Goal: Find specific page/section: Find specific page/section

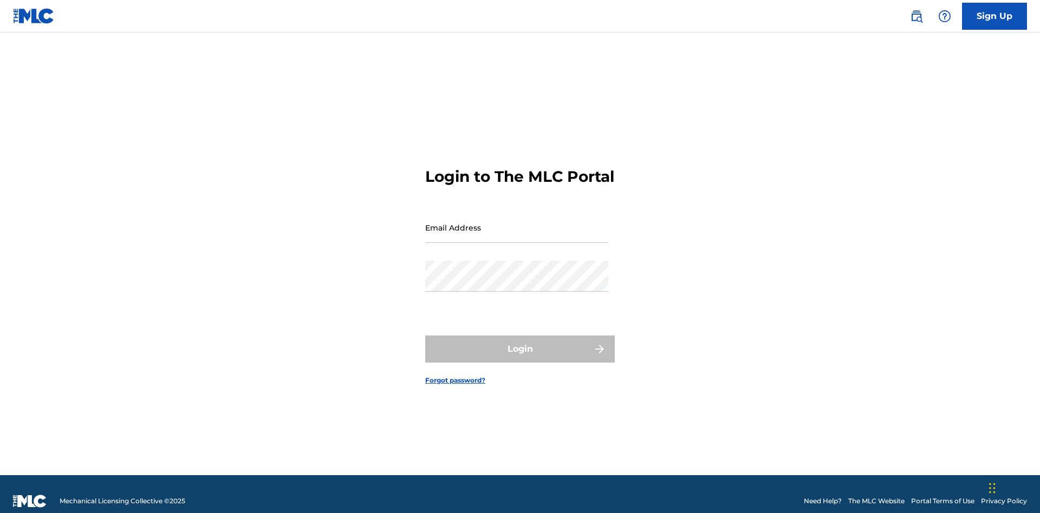
scroll to position [14, 0]
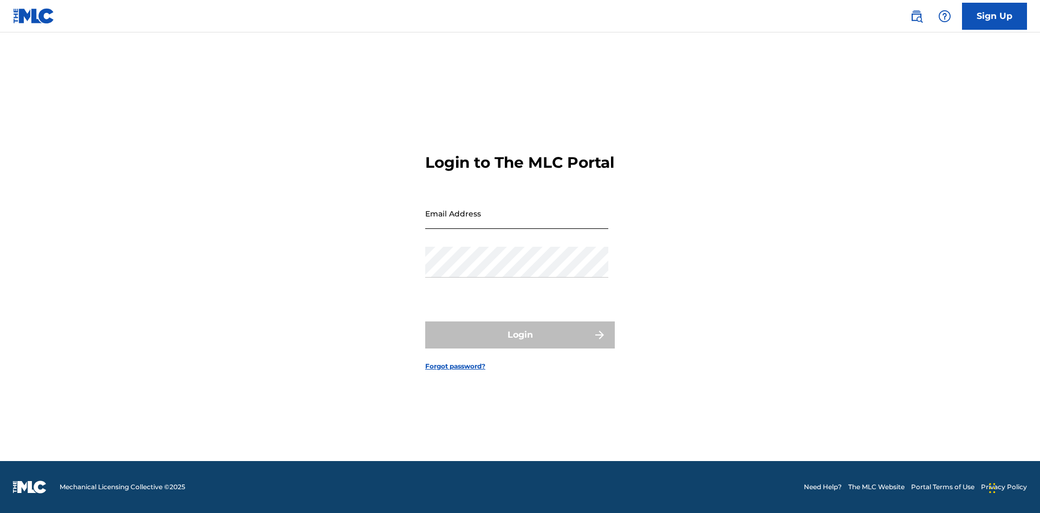
click at [517, 223] on input "Email Address" at bounding box center [516, 213] width 183 height 31
type input "[PERSON_NAME][EMAIL_ADDRESS][DOMAIN_NAME]"
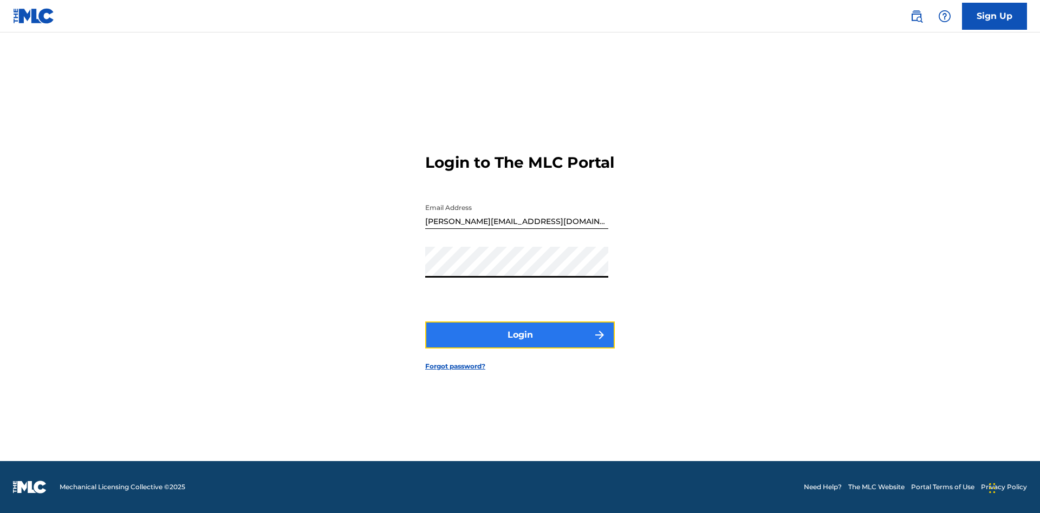
click at [520, 344] on button "Login" at bounding box center [520, 335] width 190 height 27
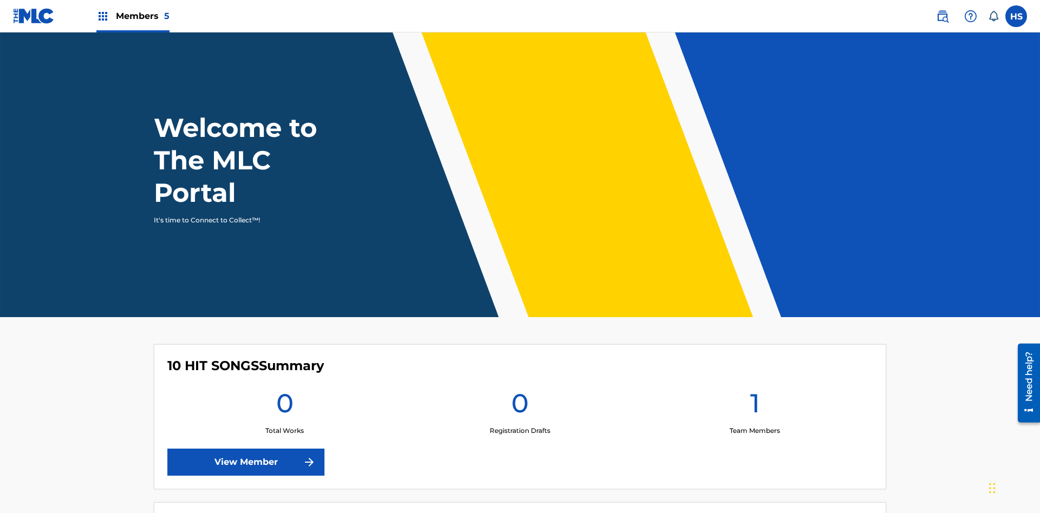
click at [132, 16] on span "Members 5" at bounding box center [143, 16] width 54 height 12
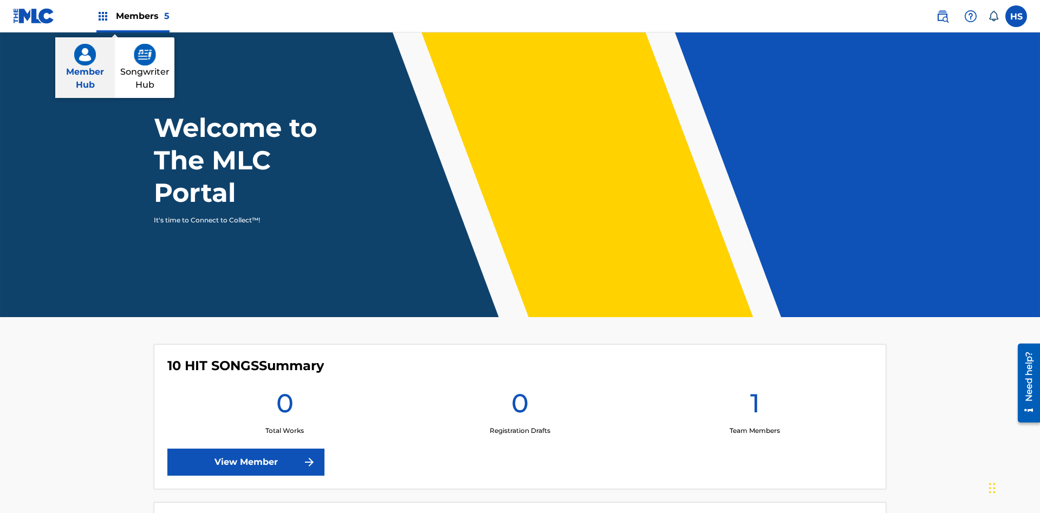
click at [85, 55] on img at bounding box center [85, 55] width 22 height 22
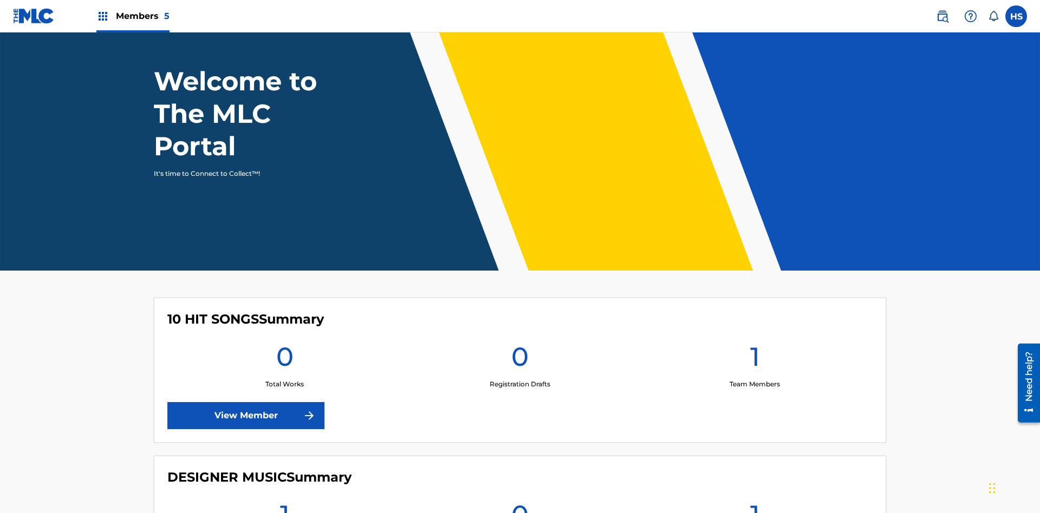
scroll to position [674, 0]
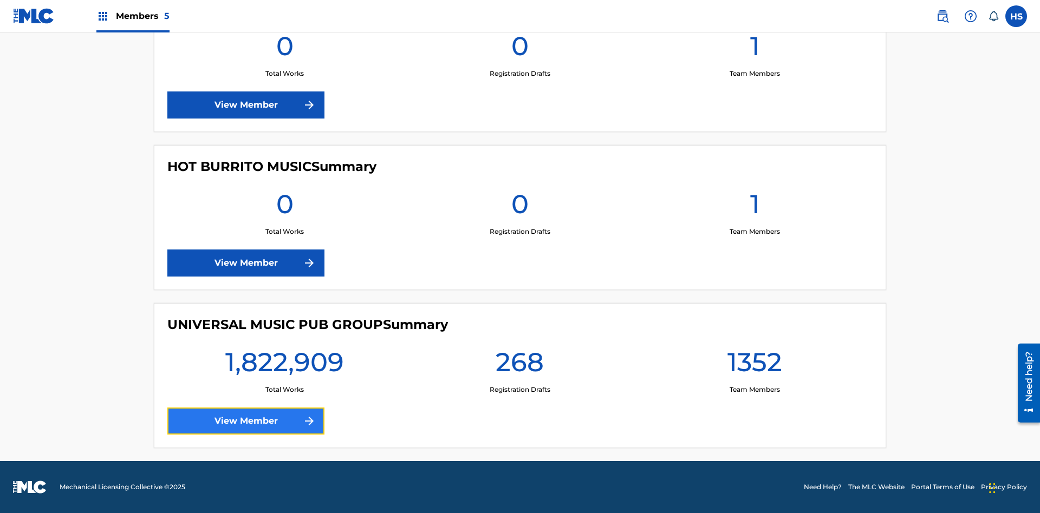
click at [246, 421] on link "View Member" at bounding box center [245, 421] width 157 height 27
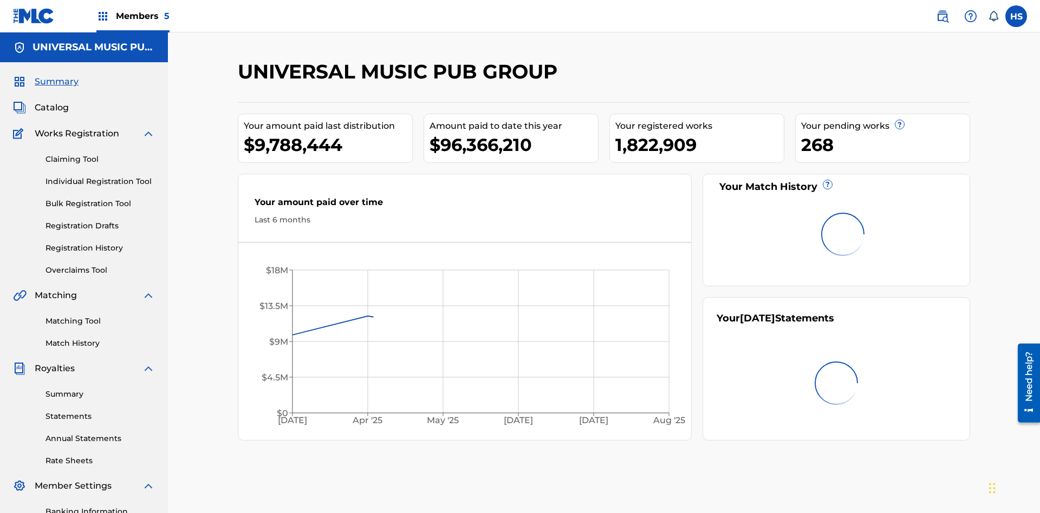
scroll to position [36, 0]
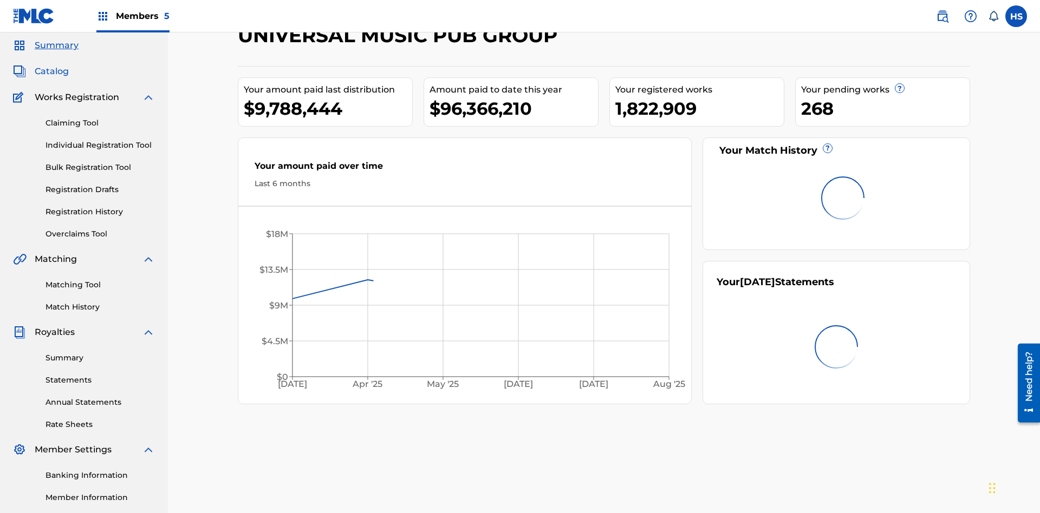
click at [51, 71] on span "Catalog" at bounding box center [52, 71] width 34 height 13
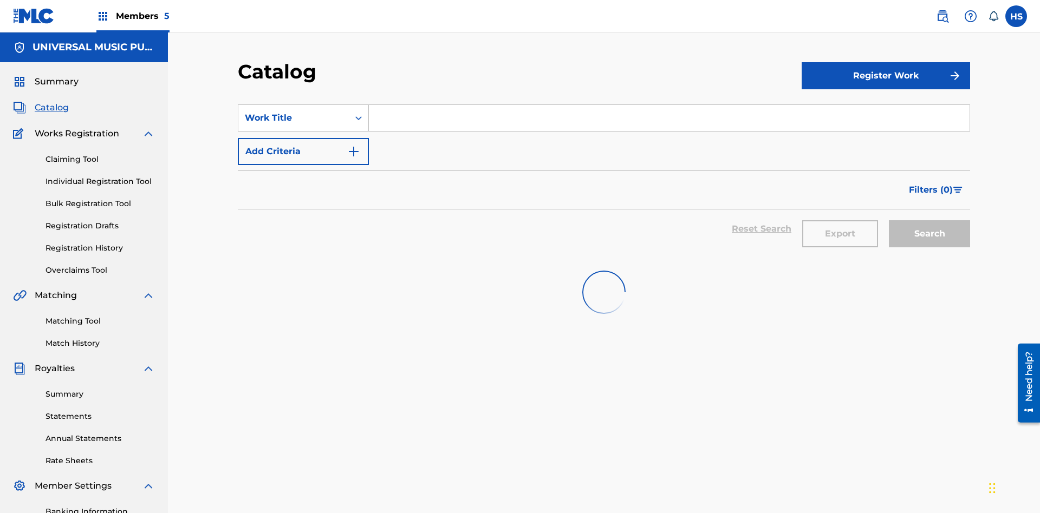
scroll to position [40, 0]
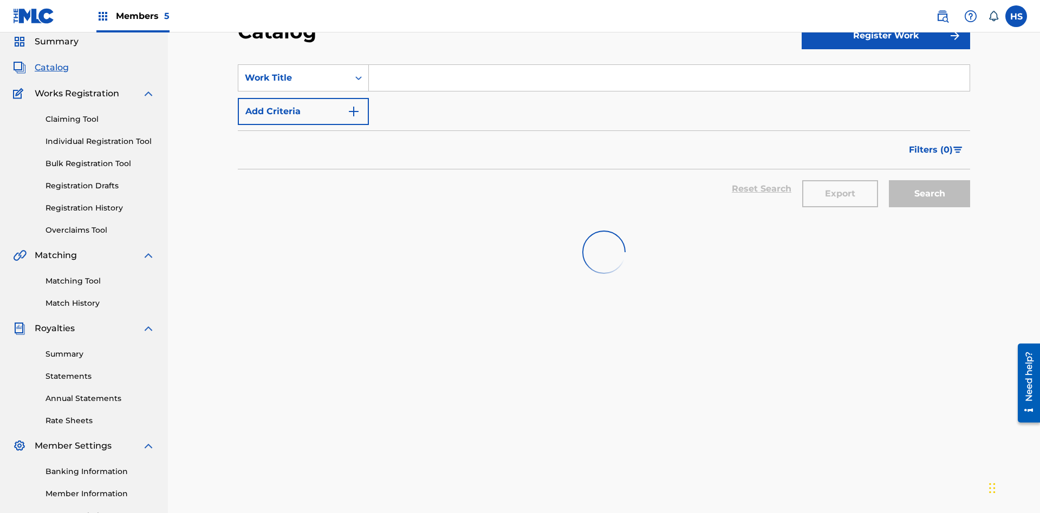
click at [669, 78] on input "Search Form" at bounding box center [669, 78] width 601 height 26
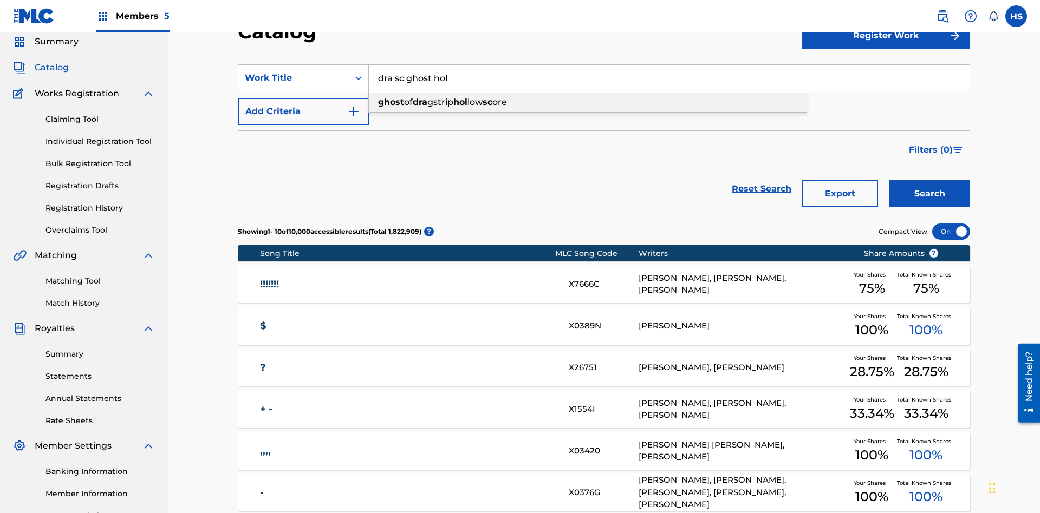
scroll to position [68, 0]
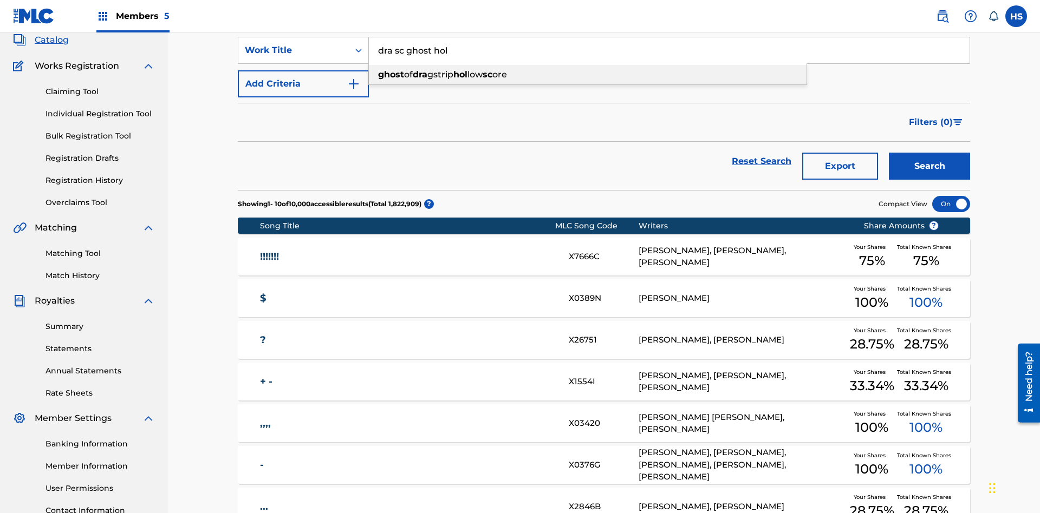
click at [588, 75] on div "ghost of dra gstrip hol low sc ore" at bounding box center [588, 74] width 438 height 19
type input "ghost of dragstrip hollow score"
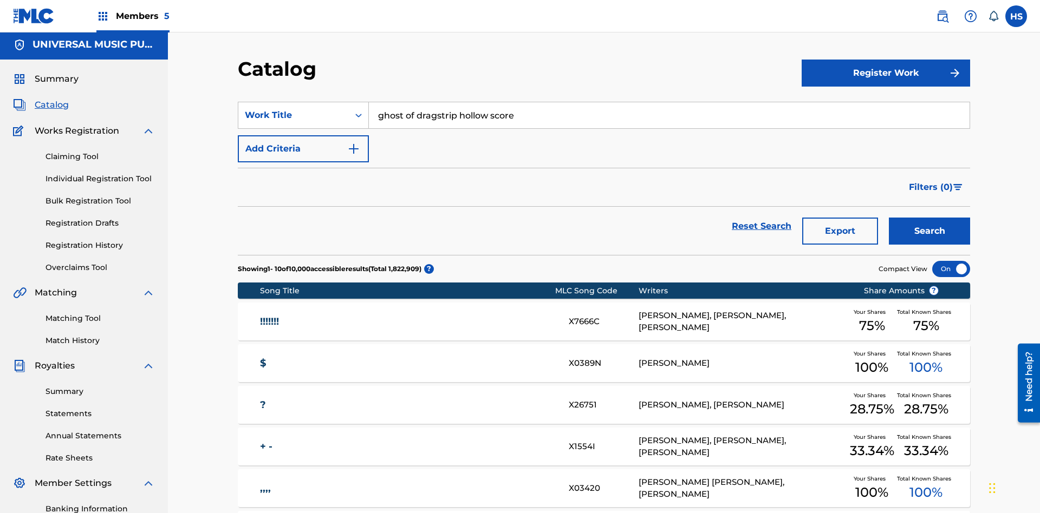
click at [132, 16] on span "Members 5" at bounding box center [143, 16] width 54 height 12
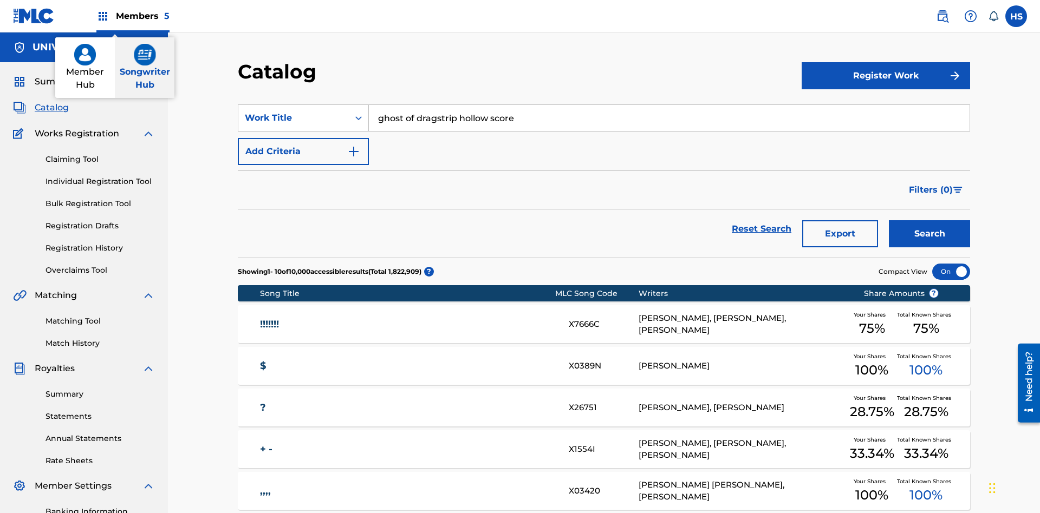
click at [145, 55] on img at bounding box center [145, 55] width 22 height 22
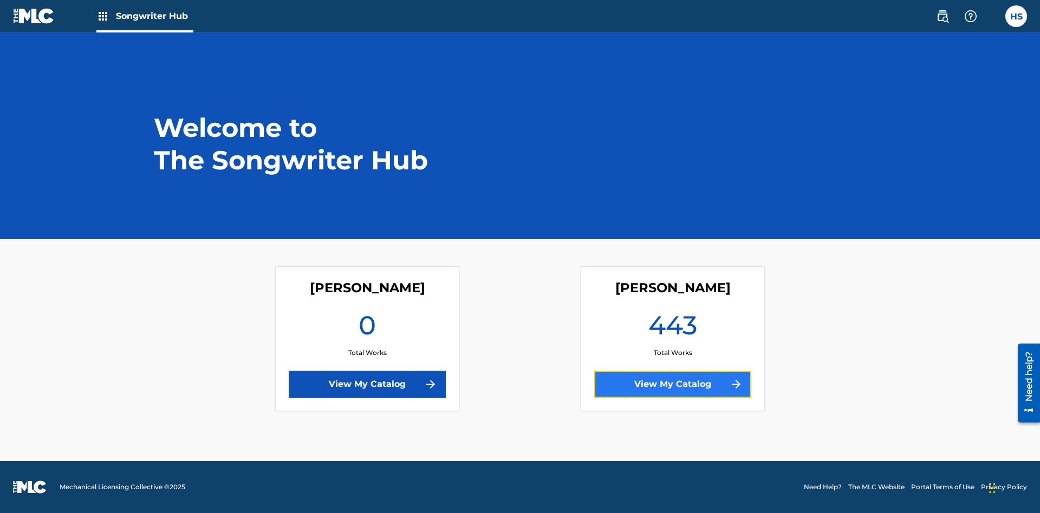
click at [673, 385] on link "View My Catalog" at bounding box center [672, 384] width 157 height 27
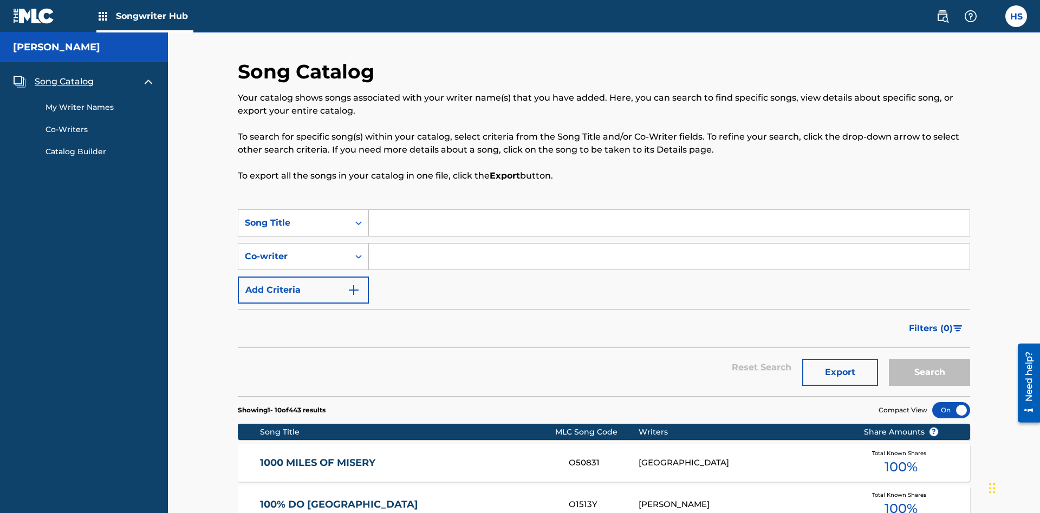
scroll to position [10, 0]
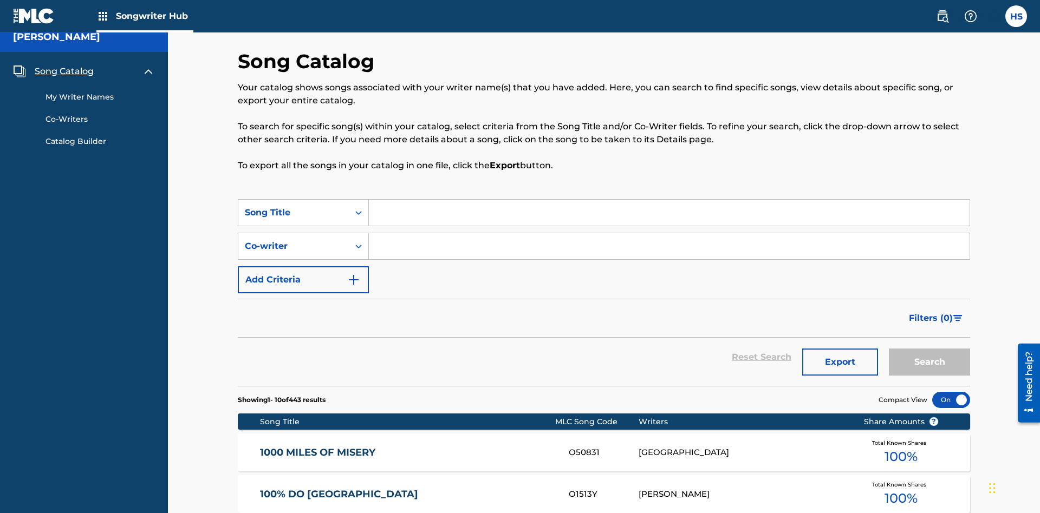
click at [64, 71] on span "Song Catalog" at bounding box center [64, 71] width 59 height 13
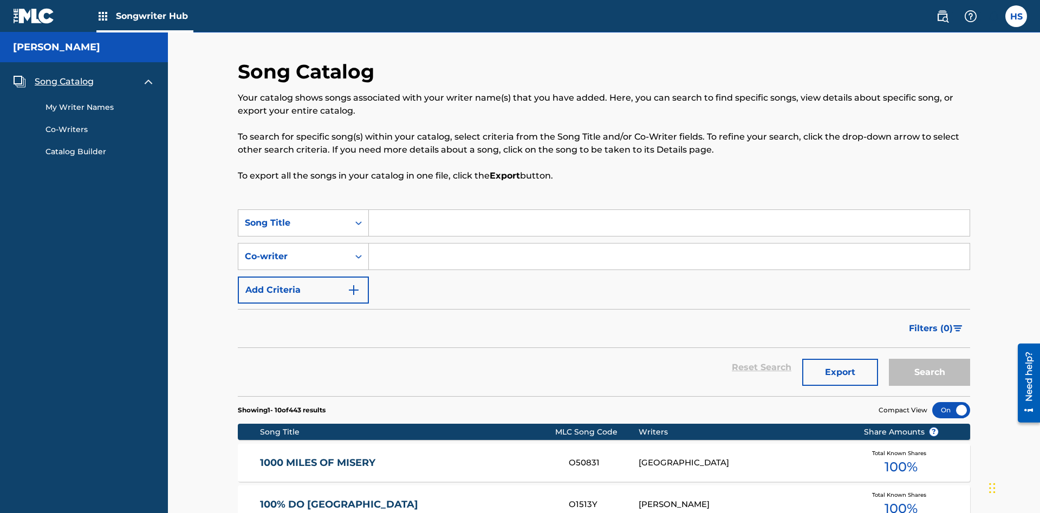
scroll to position [145, 0]
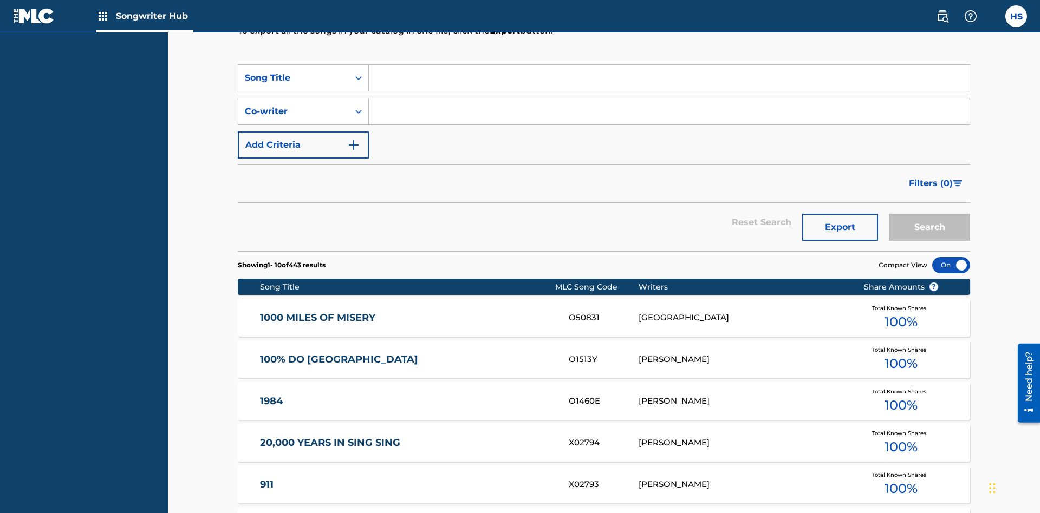
click at [669, 78] on input "Search Form" at bounding box center [669, 78] width 601 height 26
